Goal: Transaction & Acquisition: Purchase product/service

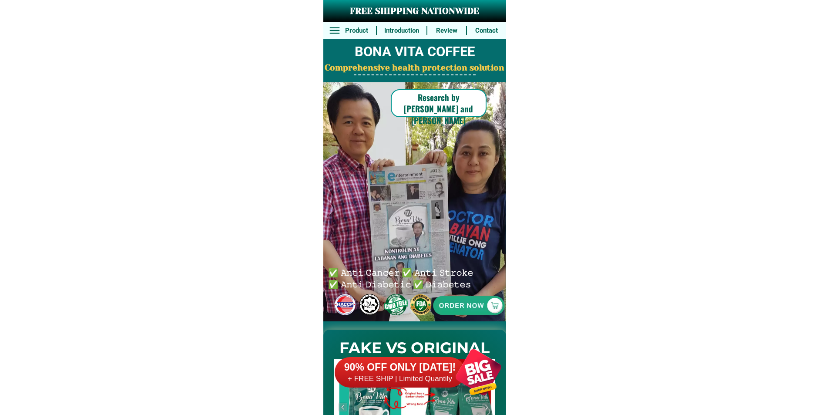
scroll to position [6764, 0]
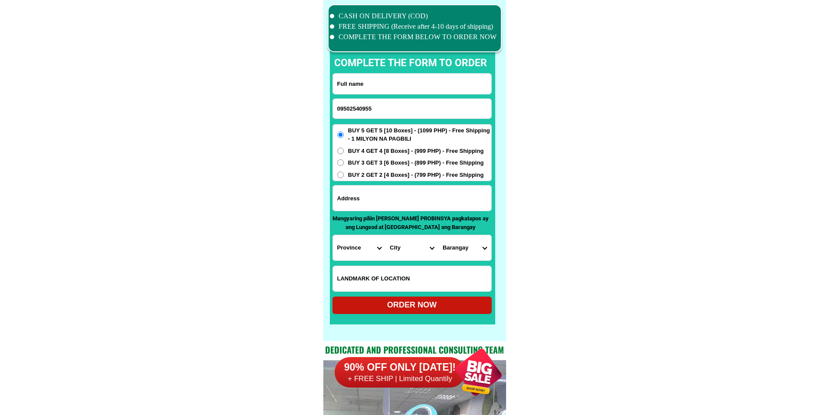
type input "09502540955"
click at [389, 85] on input "Input full_name" at bounding box center [412, 84] width 158 height 20
paste input "[PERSON_NAME]"
type input "[PERSON_NAME]"
click at [423, 200] on input "Input address" at bounding box center [412, 197] width 158 height 25
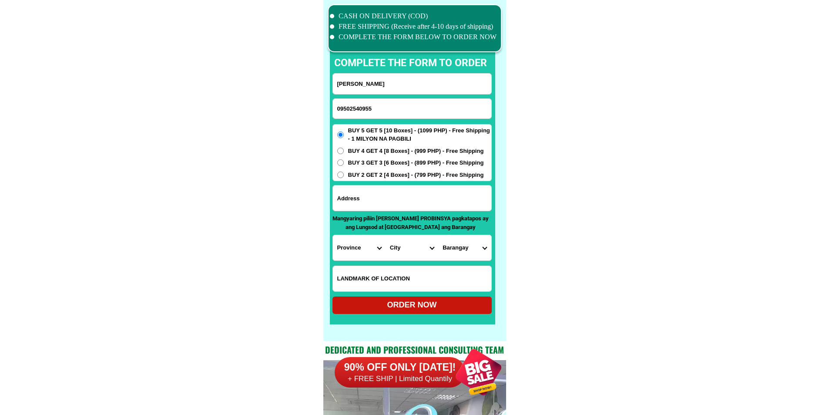
paste input "blòck 10 lot 8 sampagueta hills barangsy [PERSON_NAME] paranague cìty"
type input "blòck 10 lot 8 sampagueta hills barangsy [PERSON_NAME] paranague cìty"
drag, startPoint x: 401, startPoint y: 206, endPoint x: 607, endPoint y: 210, distance: 206.3
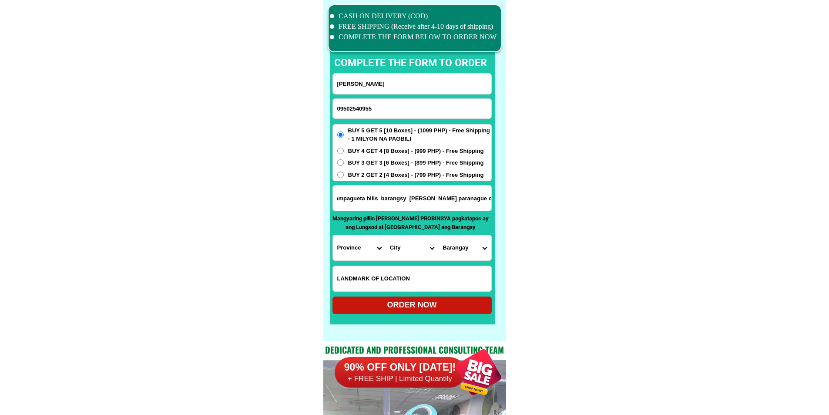
click at [360, 251] on select "Province [GEOGRAPHIC_DATA] [GEOGRAPHIC_DATA] [GEOGRAPHIC_DATA] [GEOGRAPHIC_DATA…" at bounding box center [359, 247] width 53 height 25
select select "63_219"
click at [411, 249] on select "City [GEOGRAPHIC_DATA] [GEOGRAPHIC_DATA] [GEOGRAPHIC_DATA] [GEOGRAPHIC_DATA]-ci…" at bounding box center [411, 247] width 53 height 25
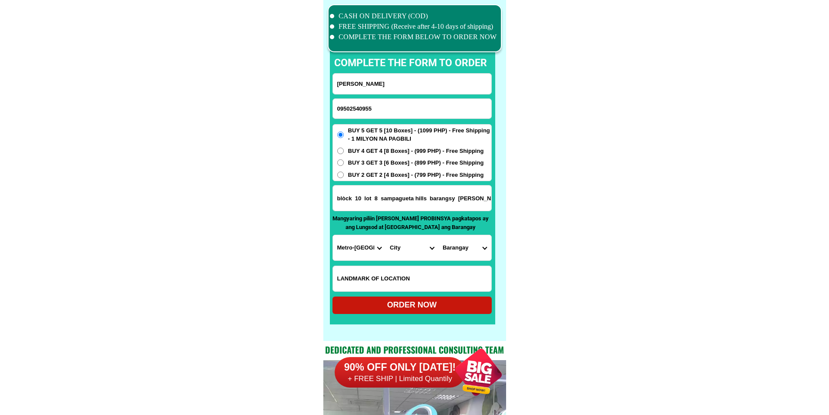
select select "63_2195840"
click at [458, 250] on select "Barangay B. f. homes Baclaran [GEOGRAPHIC_DATA][PERSON_NAME] [PERSON_NAME][GEOG…" at bounding box center [464, 247] width 53 height 25
select select "63_21958407130"
click at [438, 235] on select "Barangay B. f. homes Baclaran [GEOGRAPHIC_DATA][PERSON_NAME] [PERSON_NAME][GEOG…" at bounding box center [464, 247] width 53 height 25
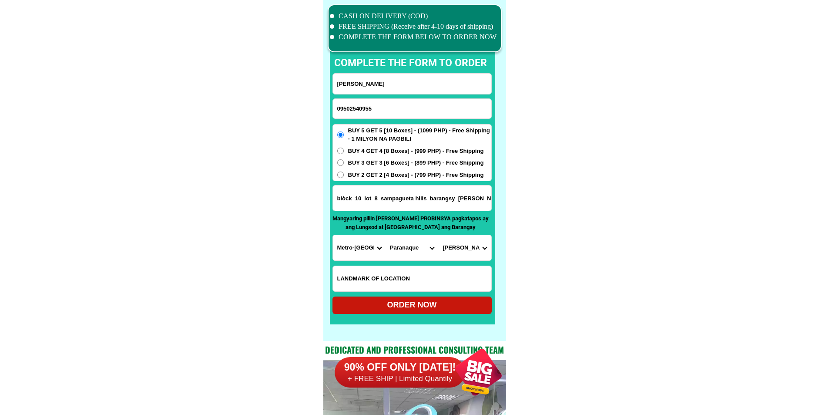
drag, startPoint x: 468, startPoint y: 208, endPoint x: 475, endPoint y: 206, distance: 7.1
click at [475, 206] on input "blòck 10 lot 8 sampagueta hills barangsy [PERSON_NAME] paranague cìty" at bounding box center [412, 197] width 158 height 25
click at [474, 245] on select "Barangay B. f. homes Baclaran [GEOGRAPHIC_DATA][PERSON_NAME] [PERSON_NAME][GEOG…" at bounding box center [464, 247] width 53 height 25
click at [452, 309] on div "ORDER NOW" at bounding box center [411, 305] width 159 height 12
radio input "true"
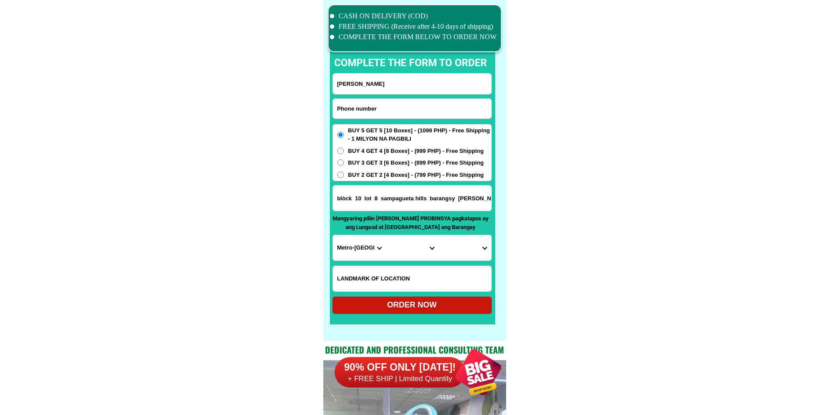
click at [459, 115] on input "Input phone_number" at bounding box center [412, 109] width 158 height 20
paste input "09362790095"
type input "09362790095"
click at [379, 88] on input "Input full_name" at bounding box center [412, 84] width 158 height 20
paste input "[PERSON_NAME] [PERSON_NAME]"
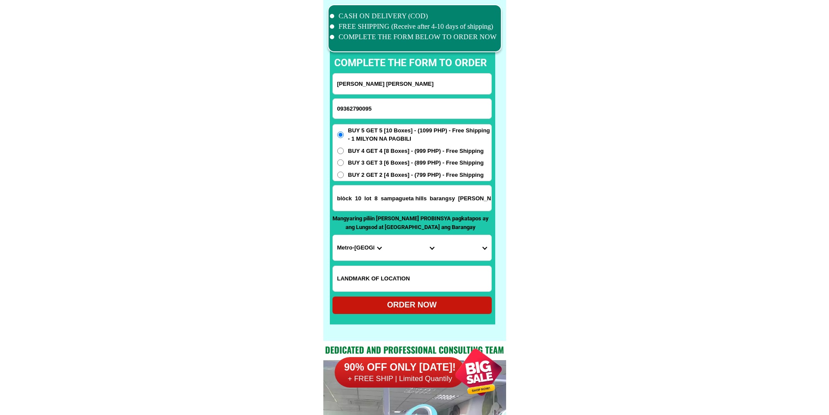
type input "[PERSON_NAME] [PERSON_NAME]"
click at [408, 190] on input "blòck 10 lot 8 sampagueta hills barangsy [PERSON_NAME] paranague cìty" at bounding box center [412, 197] width 158 height 25
paste input "[PERSON_NAME][GEOGRAPHIC_DATA], [GEOGRAPHIC_DATA], [GEOGRAPHIC_DATA]"
type input "[PERSON_NAME][GEOGRAPHIC_DATA], [GEOGRAPHIC_DATA], [GEOGRAPHIC_DATA]"
click at [399, 177] on span "BUY 2 GET 2 [4 Boxes] - (799 PHP) - Free Shipping" at bounding box center [416, 175] width 136 height 9
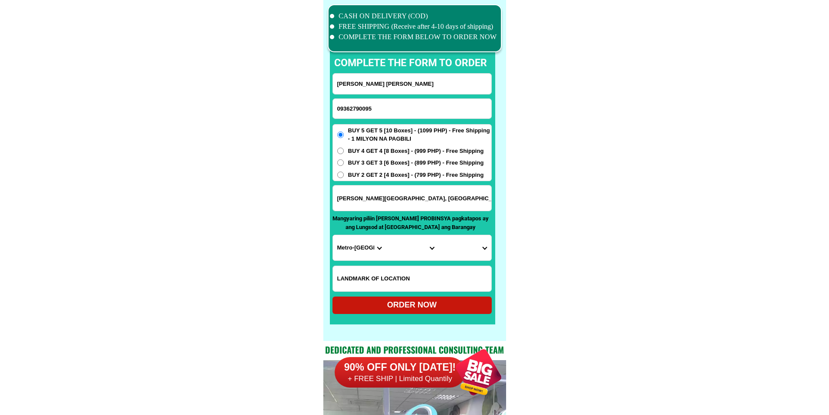
click at [344, 177] on input "BUY 2 GET 2 [4 Boxes] - (799 PHP) - Free Shipping" at bounding box center [340, 174] width 7 height 7
radio input "true"
click at [364, 241] on select "Province [GEOGRAPHIC_DATA] [GEOGRAPHIC_DATA] [GEOGRAPHIC_DATA] [GEOGRAPHIC_DATA…" at bounding box center [359, 247] width 53 height 25
select select "63_199"
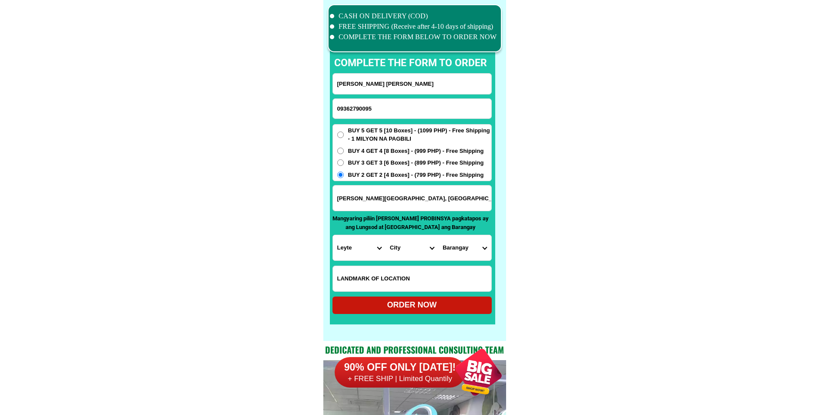
click at [409, 244] on select "City [GEOGRAPHIC_DATA] [GEOGRAPHIC_DATA] [GEOGRAPHIC_DATA] [GEOGRAPHIC_DATA] [G…" at bounding box center [411, 247] width 53 height 25
select select "63_199748"
click at [385, 235] on select "City [GEOGRAPHIC_DATA] [GEOGRAPHIC_DATA] [GEOGRAPHIC_DATA] [GEOGRAPHIC_DATA] [G…" at bounding box center [411, 247] width 53 height 25
click at [454, 248] on select "Barangay [PERSON_NAME] Amagos Anahawan Bago [GEOGRAPHIC_DATA] (pob.) Buli Cebua…" at bounding box center [464, 247] width 53 height 25
select select "63_1997483097"
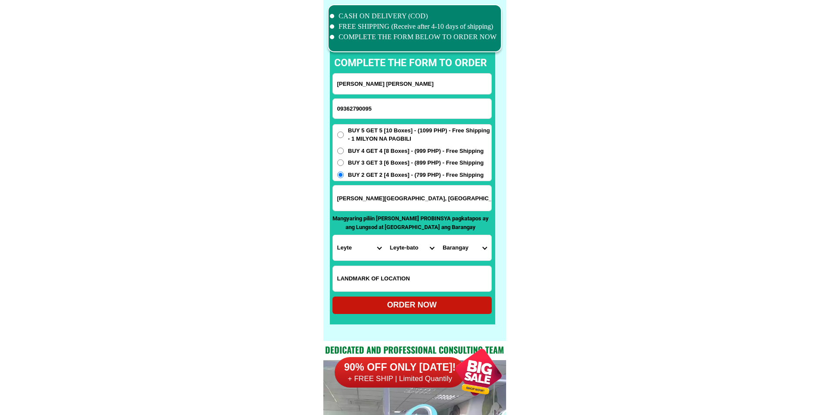
click at [438, 235] on select "Barangay [PERSON_NAME] Amagos Anahawan Bago [GEOGRAPHIC_DATA] (pob.) Buli Cebua…" at bounding box center [464, 247] width 53 height 25
click at [429, 308] on div "ORDER NOW" at bounding box center [411, 305] width 159 height 12
radio input "true"
